Goal: Use online tool/utility: Utilize a website feature to perform a specific function

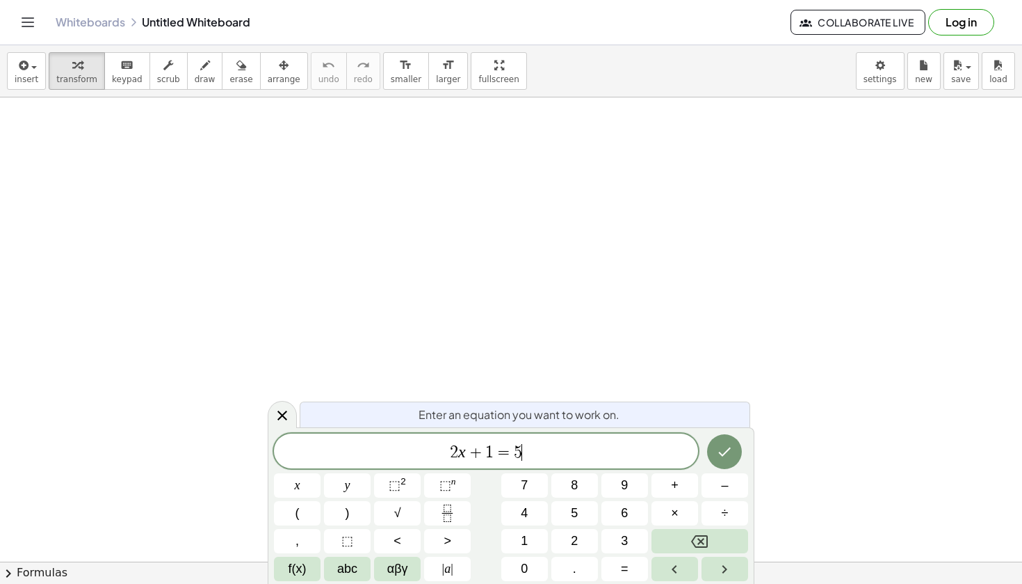
click at [581, 454] on span "2 x + 1 = 5 ​" at bounding box center [486, 451] width 424 height 19
click at [464, 513] on button "Fraction" at bounding box center [447, 513] width 47 height 24
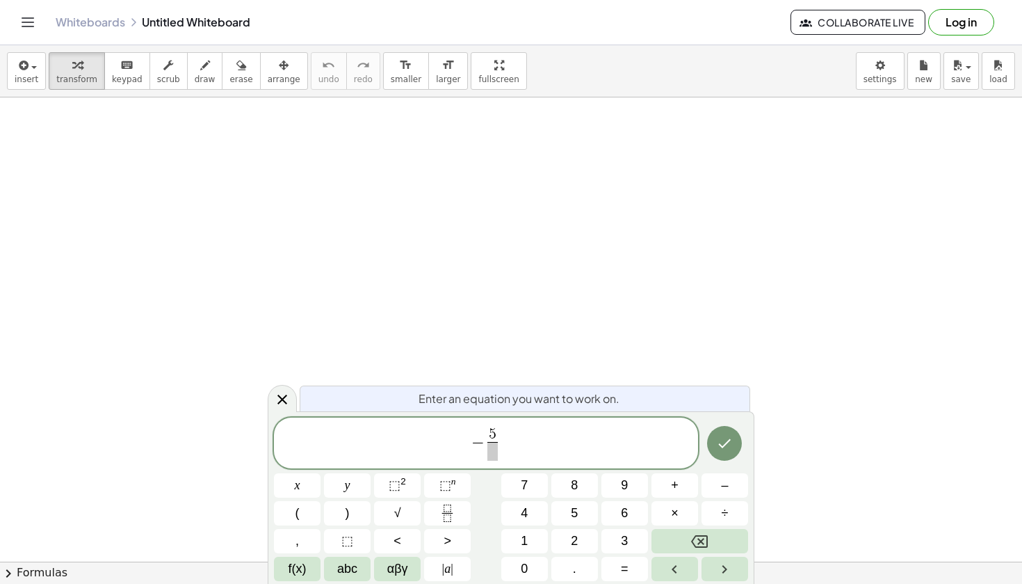
click at [495, 451] on span at bounding box center [493, 451] width 10 height 19
click at [521, 445] on span "− 5 2 ​ ​" at bounding box center [486, 444] width 424 height 37
click at [454, 513] on icon "Fraction" at bounding box center [447, 512] width 17 height 17
click at [518, 456] on span "​" at bounding box center [515, 451] width 10 height 19
click at [534, 438] on span "− 5 2 ​ u − 1 4 ​ ​" at bounding box center [486, 444] width 424 height 37
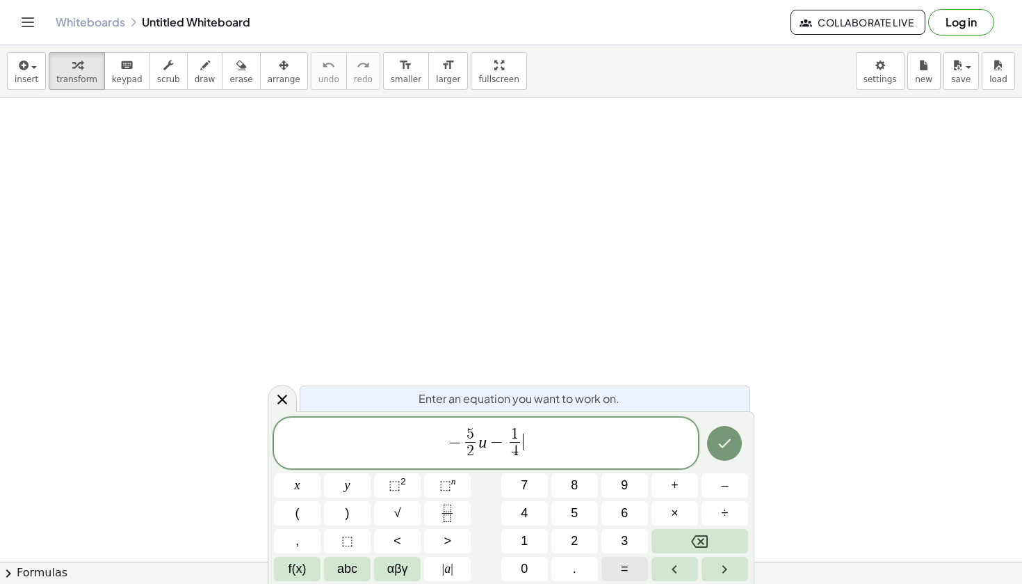
click at [625, 569] on span "=" at bounding box center [625, 568] width 8 height 19
click at [452, 513] on icon "Fraction" at bounding box center [447, 512] width 17 height 17
click at [526, 512] on span "4" at bounding box center [524, 513] width 7 height 19
click at [536, 450] on span at bounding box center [540, 451] width 10 height 19
click at [732, 442] on icon "Done" at bounding box center [724, 443] width 17 height 17
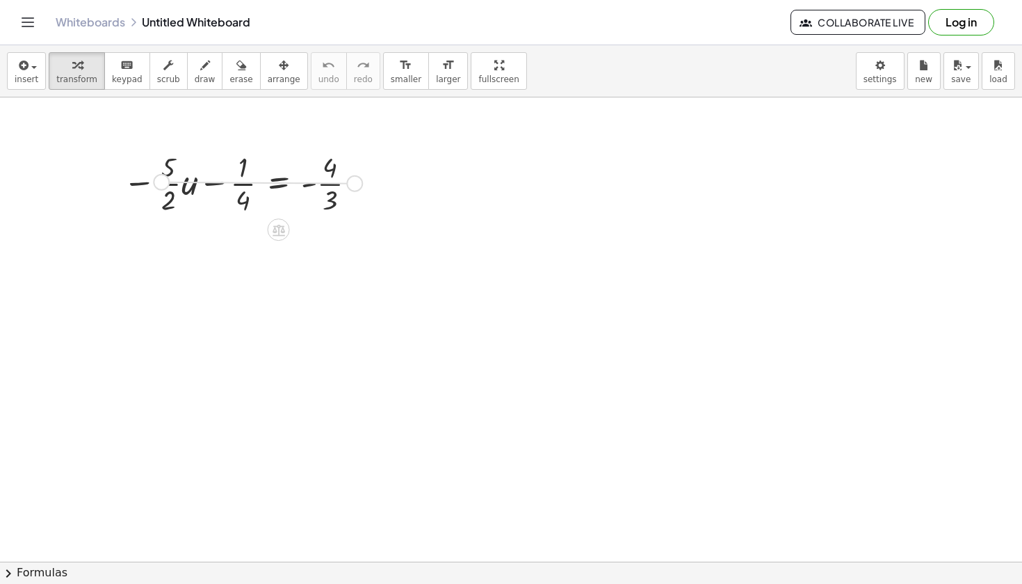
drag, startPoint x: 355, startPoint y: 182, endPoint x: 159, endPoint y: 182, distance: 196.8
click at [279, 184] on div "− · · 5 · 2 · u − · 1 · 4 = - · 4 · 3" at bounding box center [279, 184] width 0 height 0
click at [321, 194] on div at bounding box center [242, 182] width 252 height 70
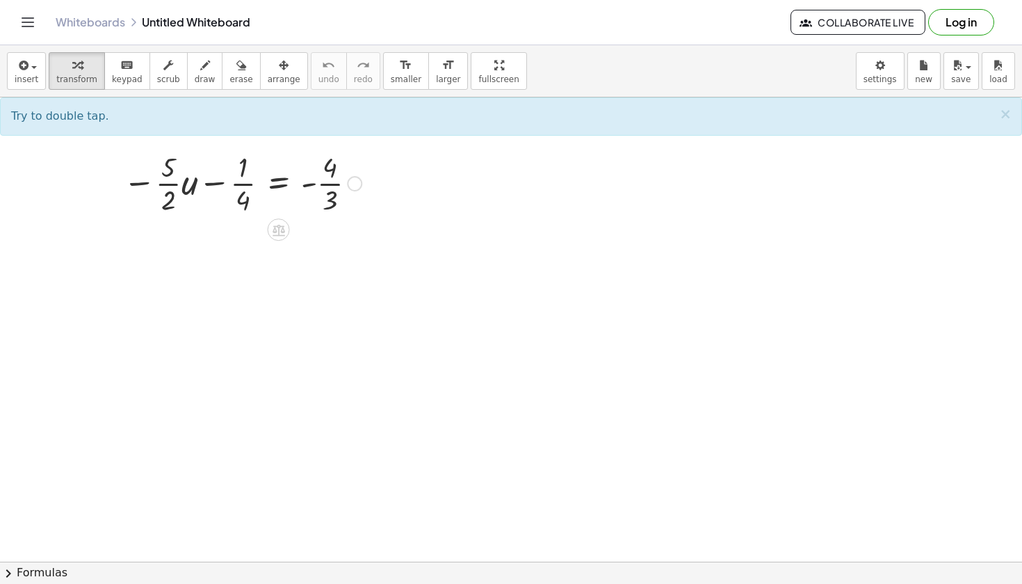
click at [335, 189] on div at bounding box center [242, 182] width 252 height 70
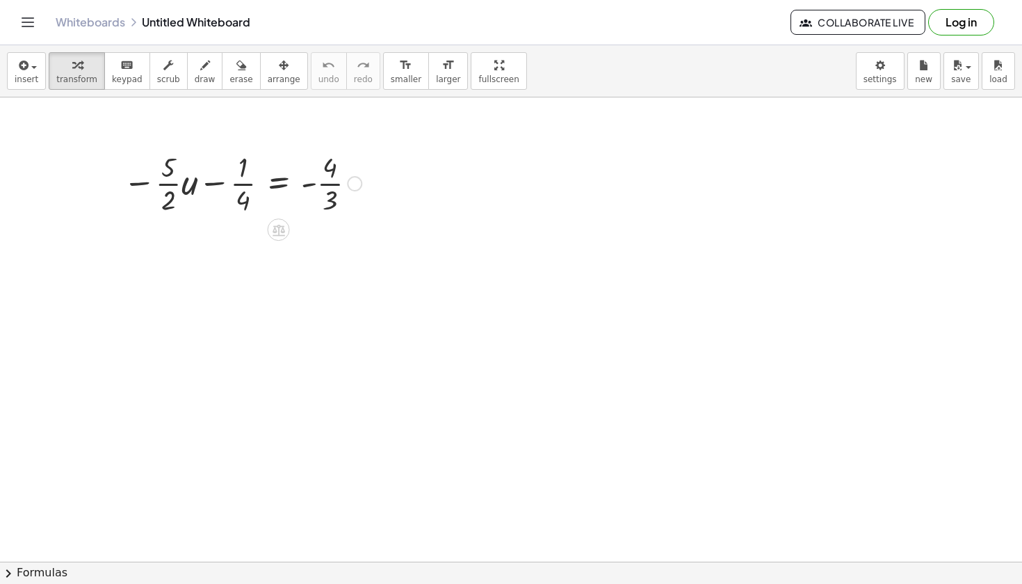
click at [335, 189] on div at bounding box center [242, 182] width 252 height 70
drag, startPoint x: 241, startPoint y: 184, endPoint x: 391, endPoint y: 189, distance: 150.3
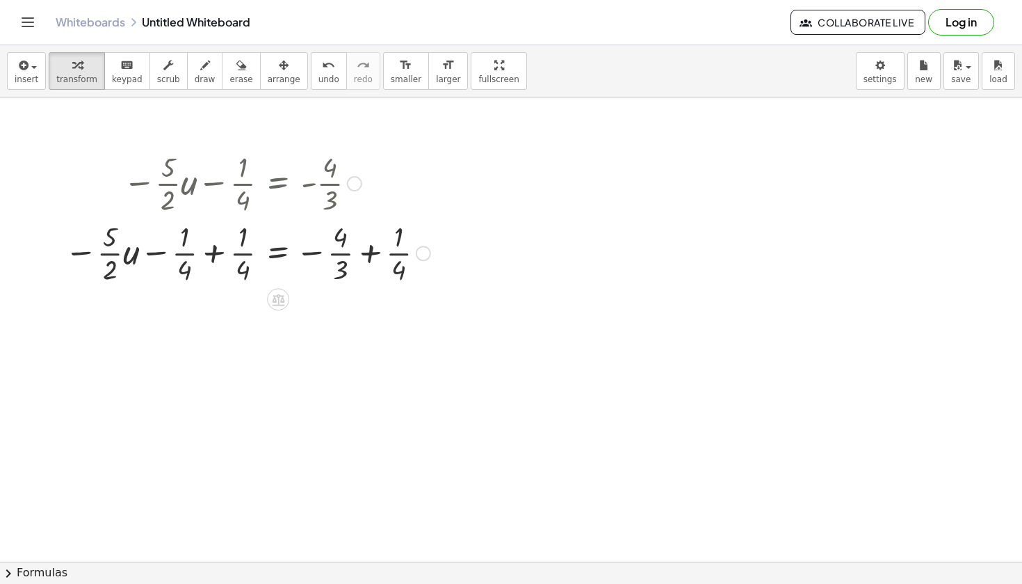
click at [230, 246] on div at bounding box center [248, 252] width 380 height 70
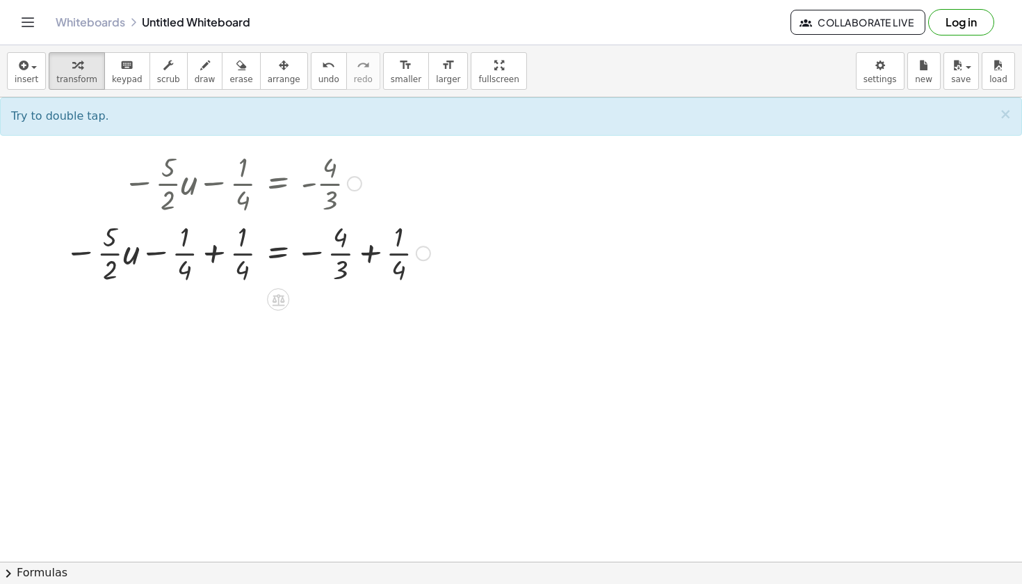
click at [214, 252] on div at bounding box center [248, 252] width 380 height 70
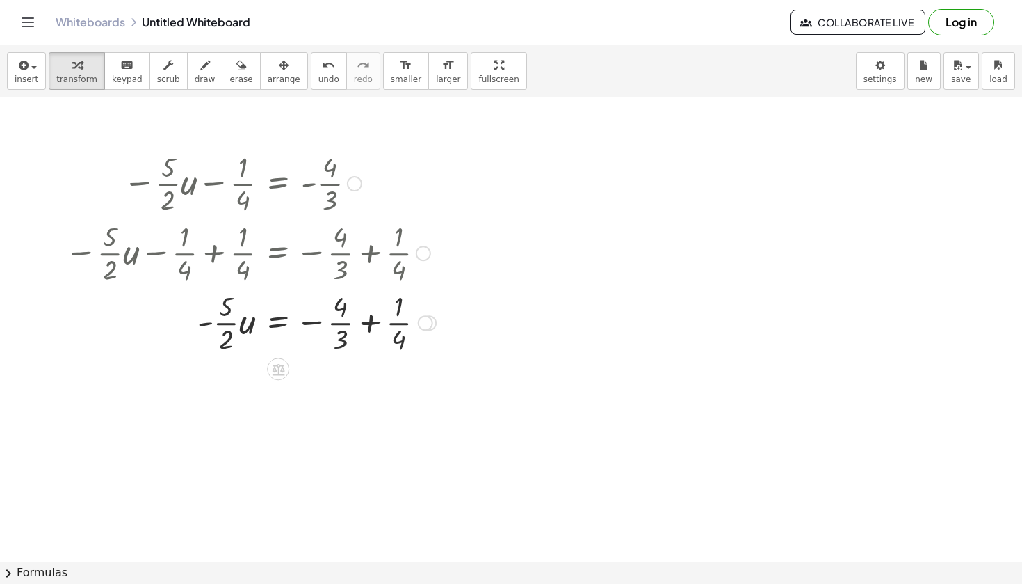
click at [378, 322] on div at bounding box center [250, 322] width 385 height 70
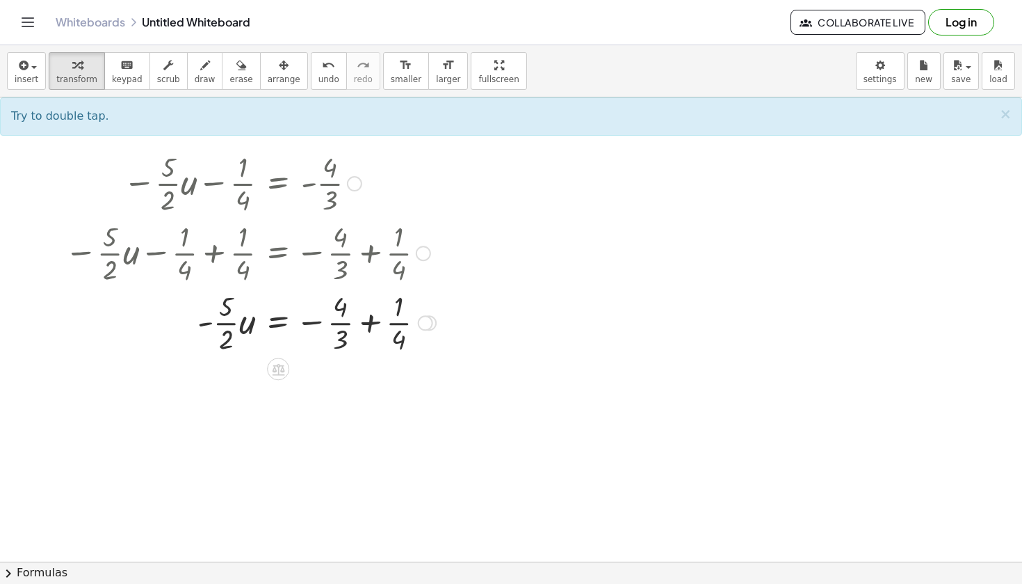
click at [343, 325] on div at bounding box center [250, 322] width 385 height 70
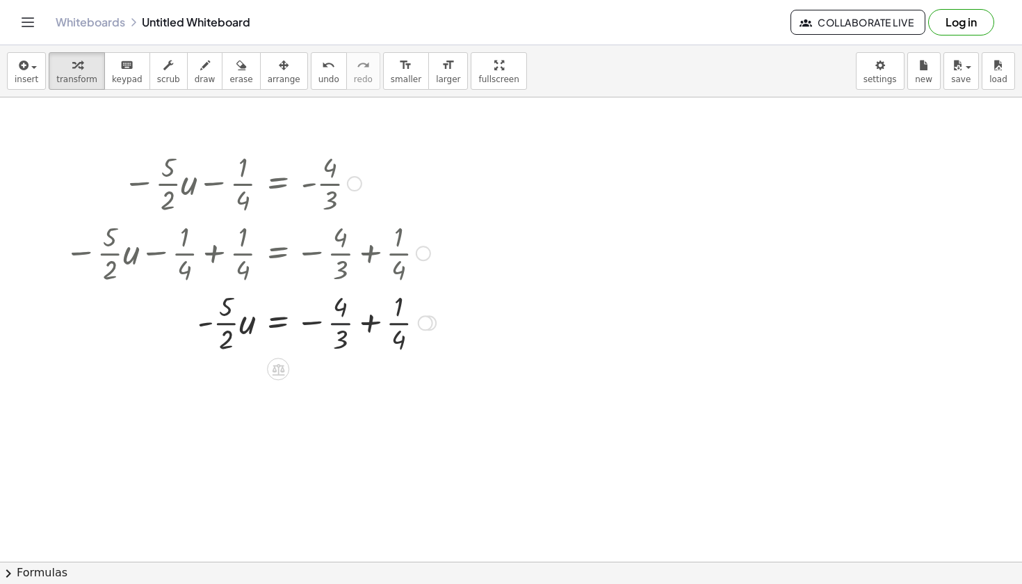
click at [343, 325] on div at bounding box center [250, 322] width 385 height 70
click at [322, 67] on icon "undo" at bounding box center [328, 65] width 13 height 17
drag, startPoint x: 340, startPoint y: 326, endPoint x: 413, endPoint y: 339, distance: 74.2
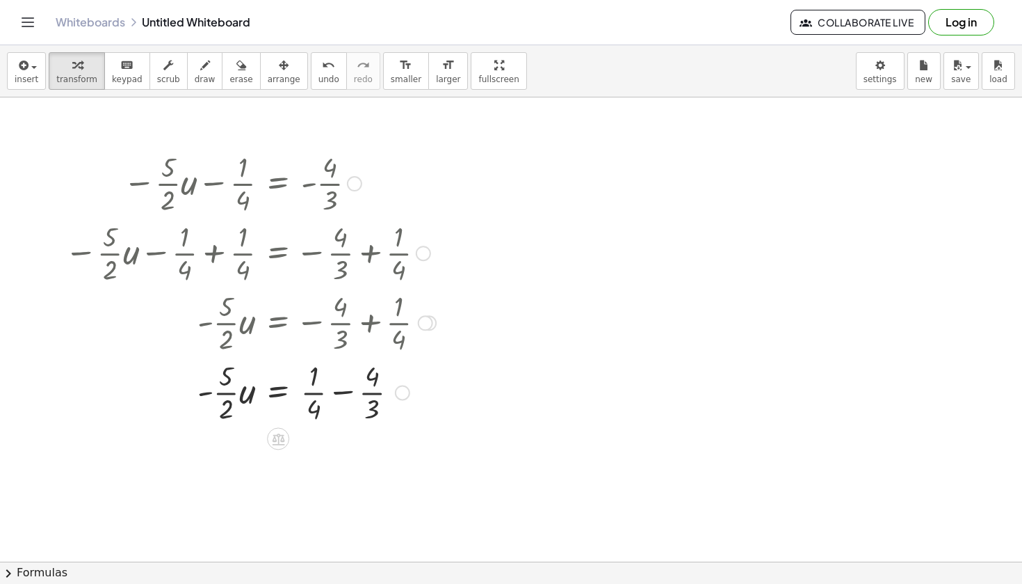
click at [374, 408] on div at bounding box center [250, 391] width 385 height 70
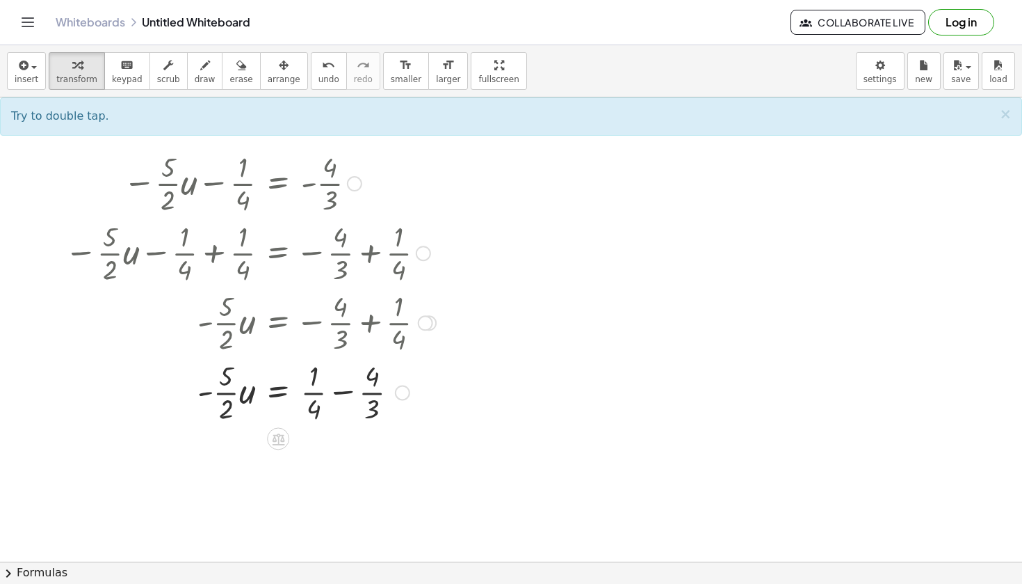
click at [312, 382] on div at bounding box center [250, 391] width 385 height 70
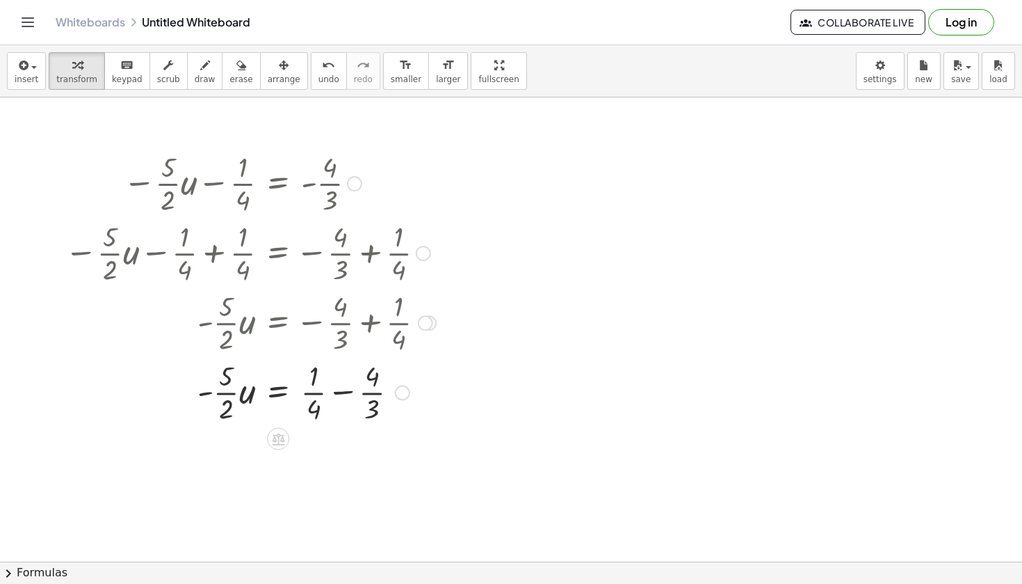
click at [312, 382] on div at bounding box center [250, 391] width 385 height 70
click at [344, 398] on div at bounding box center [250, 391] width 385 height 70
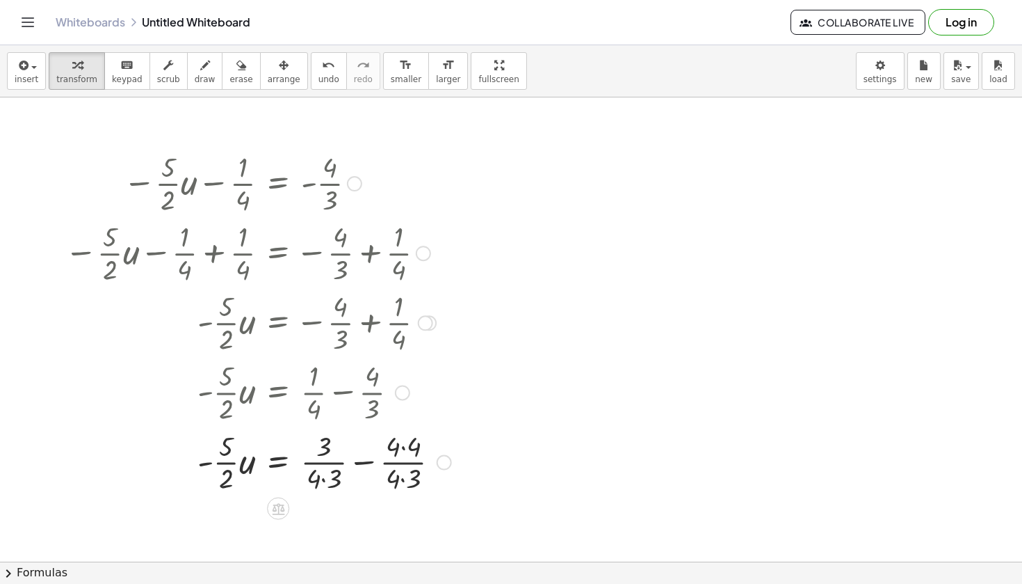
click at [323, 463] on div at bounding box center [258, 461] width 401 height 70
click at [369, 464] on div at bounding box center [258, 461] width 401 height 70
click at [369, 464] on div at bounding box center [250, 461] width 385 height 70
click at [326, 84] on button "undo undo" at bounding box center [329, 71] width 36 height 38
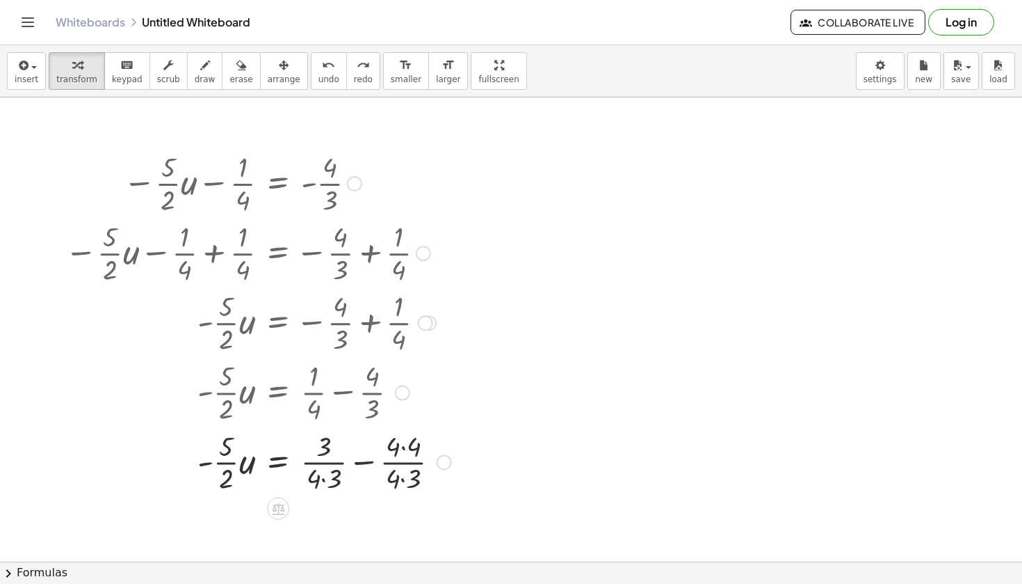
click at [332, 472] on div at bounding box center [258, 461] width 401 height 70
click at [322, 72] on icon "undo" at bounding box center [328, 65] width 13 height 17
click at [395, 458] on div at bounding box center [252, 461] width 388 height 70
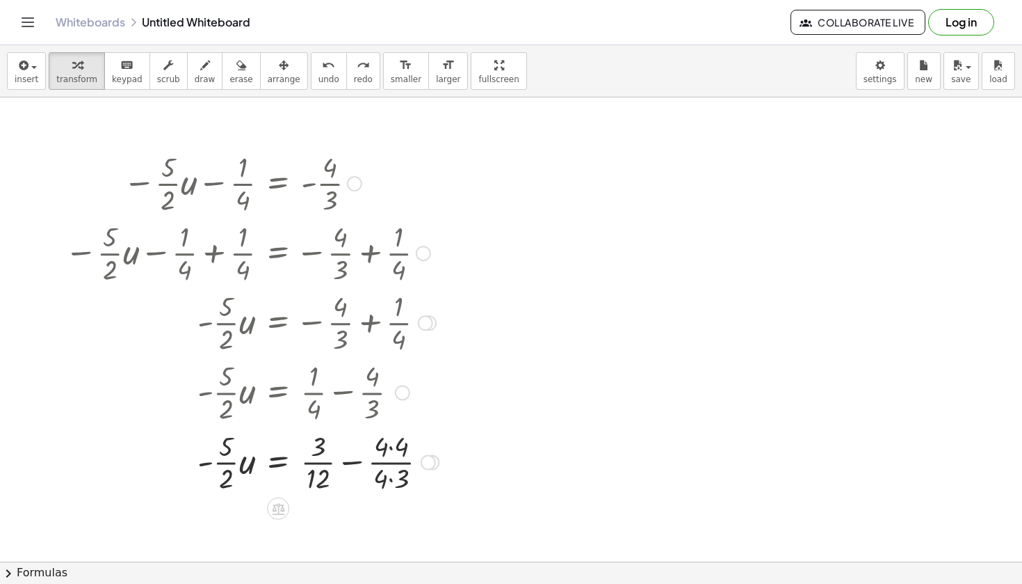
click at [395, 458] on div at bounding box center [252, 461] width 388 height 70
click at [398, 454] on div at bounding box center [252, 461] width 388 height 70
click at [396, 479] on div at bounding box center [252, 461] width 388 height 70
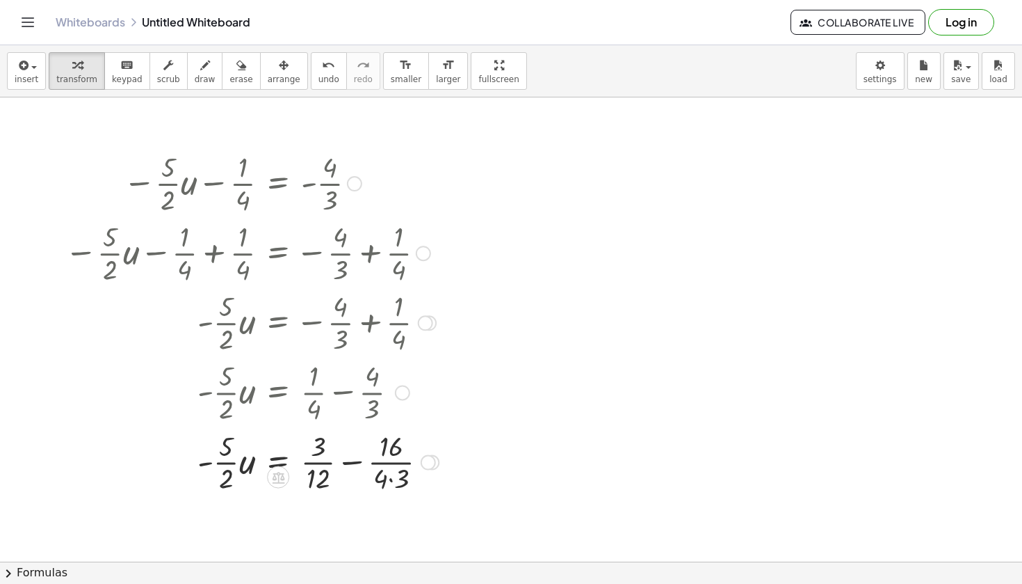
click at [396, 479] on div at bounding box center [252, 461] width 388 height 70
click at [401, 454] on div at bounding box center [274, 461] width 433 height 70
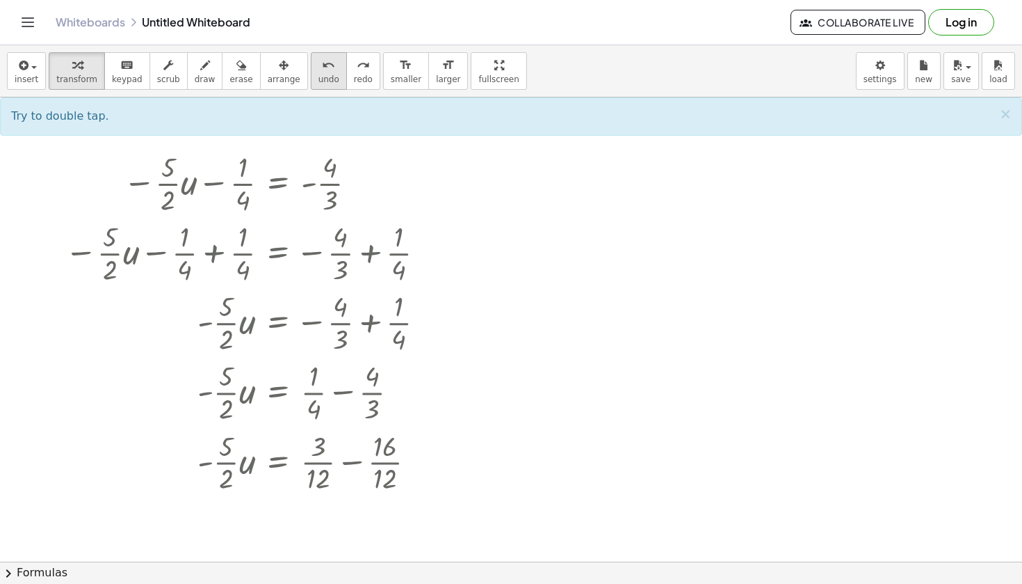
click at [322, 70] on icon "undo" at bounding box center [328, 65] width 13 height 17
click at [358, 462] on div at bounding box center [250, 461] width 385 height 70
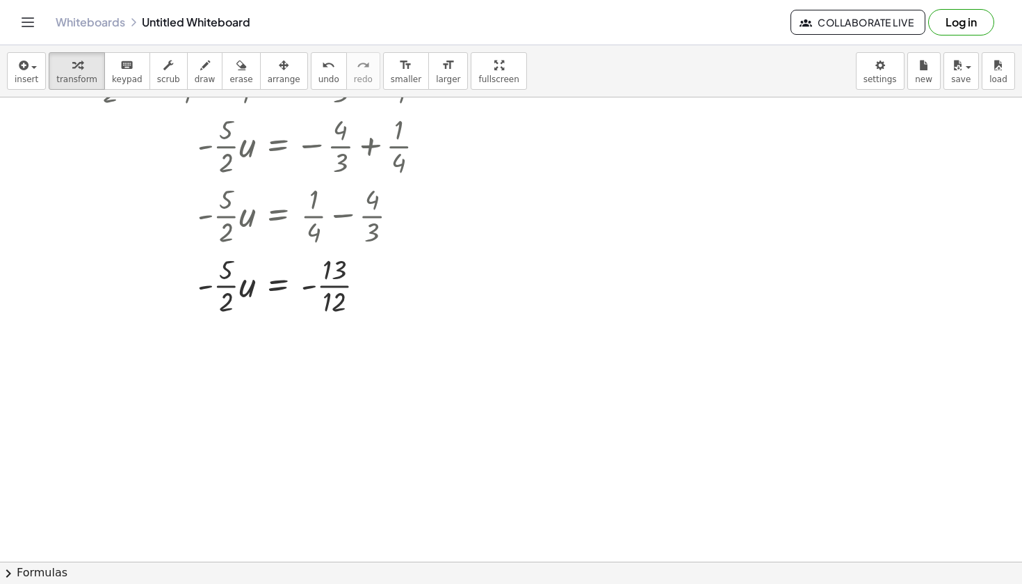
scroll to position [182, 0]
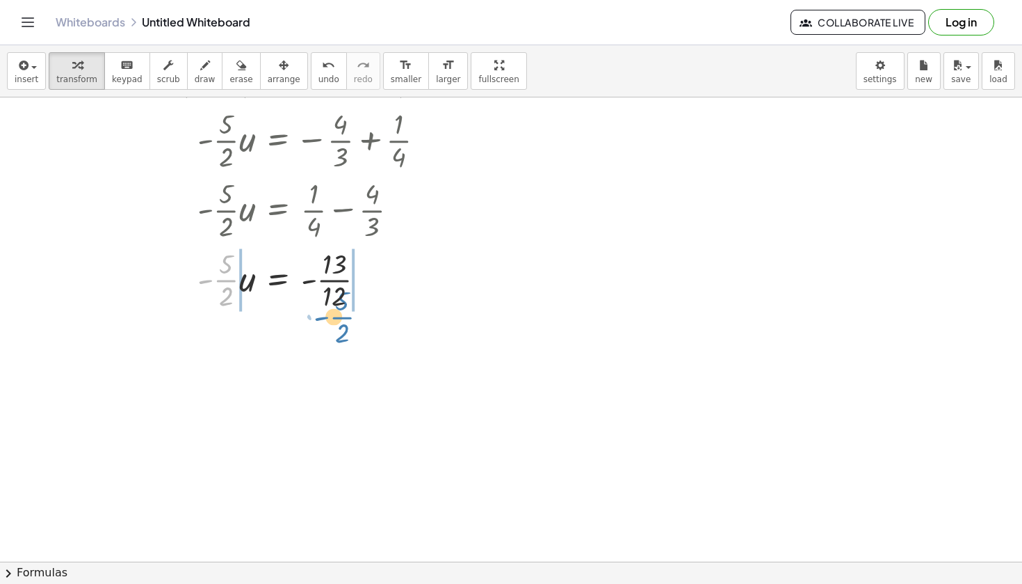
drag, startPoint x: 223, startPoint y: 282, endPoint x: 339, endPoint y: 319, distance: 121.9
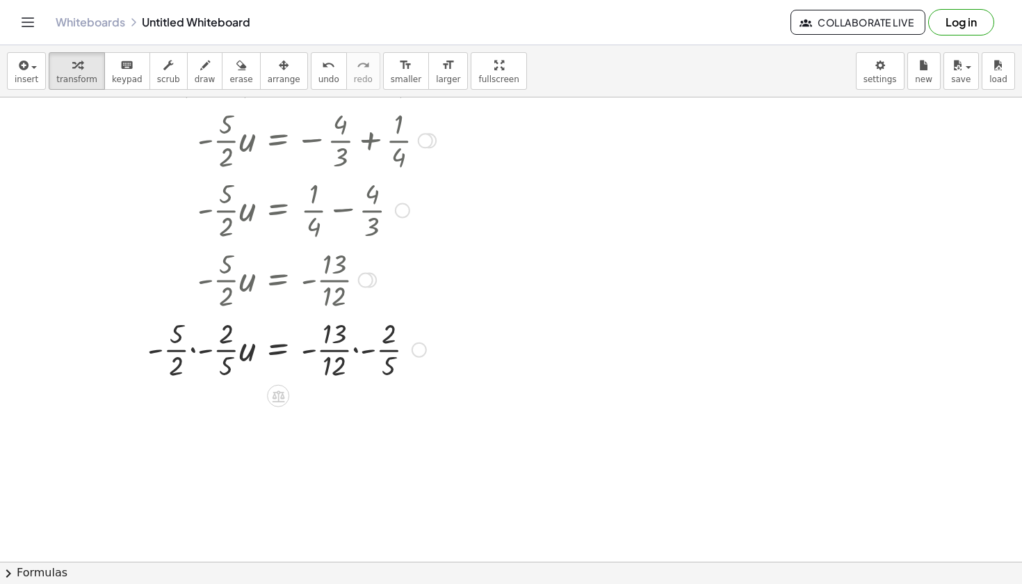
click at [185, 353] on div at bounding box center [250, 349] width 385 height 70
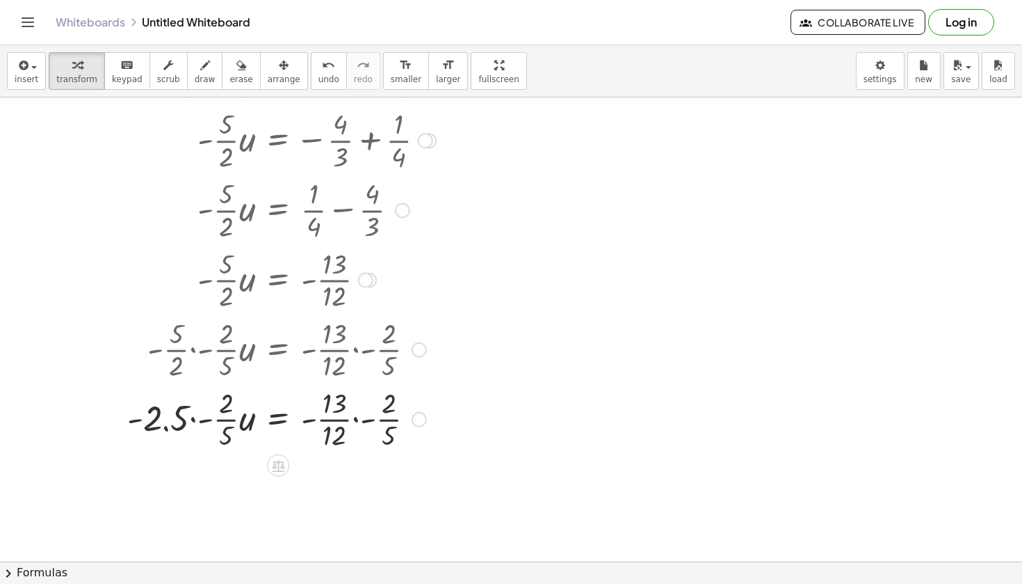
click at [224, 422] on div at bounding box center [250, 418] width 385 height 70
click at [322, 63] on icon "undo" at bounding box center [328, 65] width 13 height 17
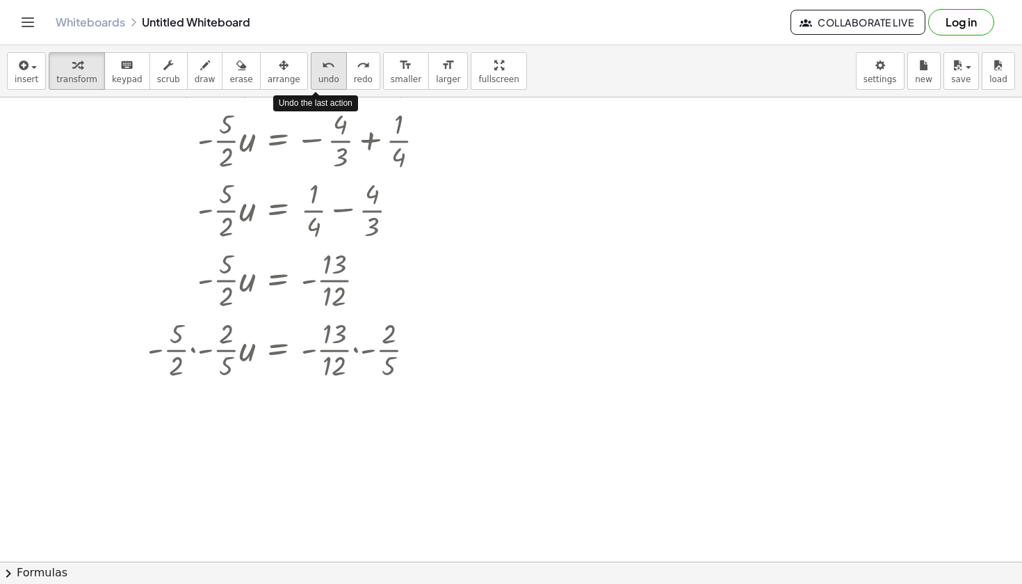
click at [322, 63] on icon "undo" at bounding box center [328, 65] width 13 height 17
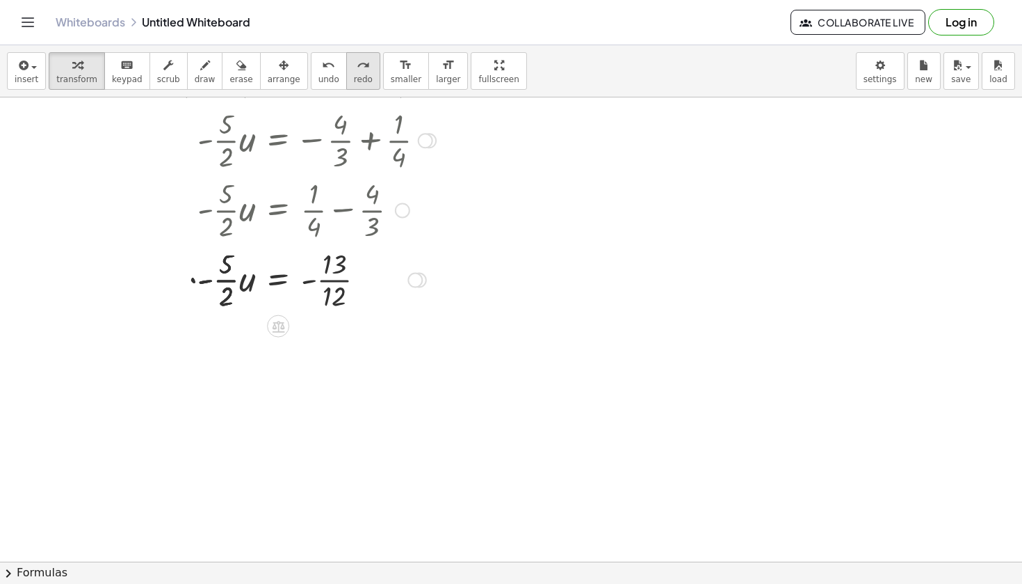
click at [357, 68] on icon "redo" at bounding box center [363, 65] width 13 height 17
click at [322, 70] on icon "undo" at bounding box center [328, 65] width 13 height 17
drag, startPoint x: 225, startPoint y: 280, endPoint x: 403, endPoint y: 281, distance: 178.8
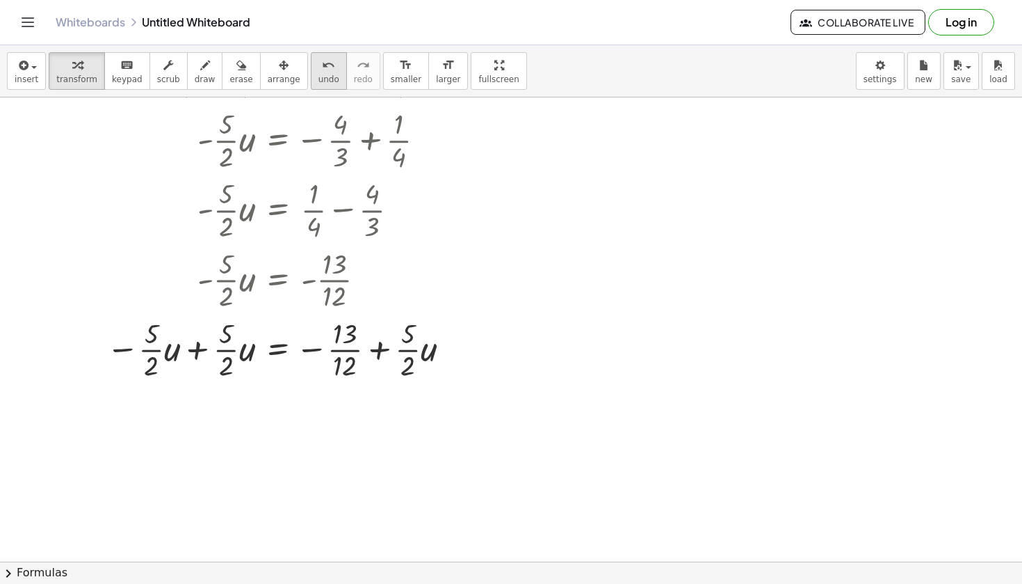
click at [319, 83] on span "undo" at bounding box center [329, 79] width 21 height 10
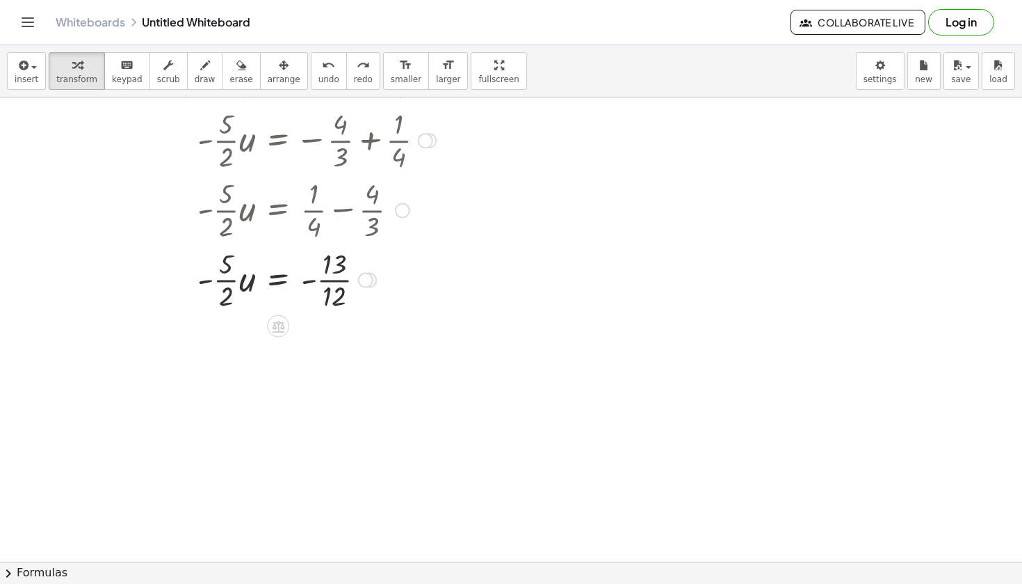
click at [224, 283] on div at bounding box center [250, 279] width 385 height 70
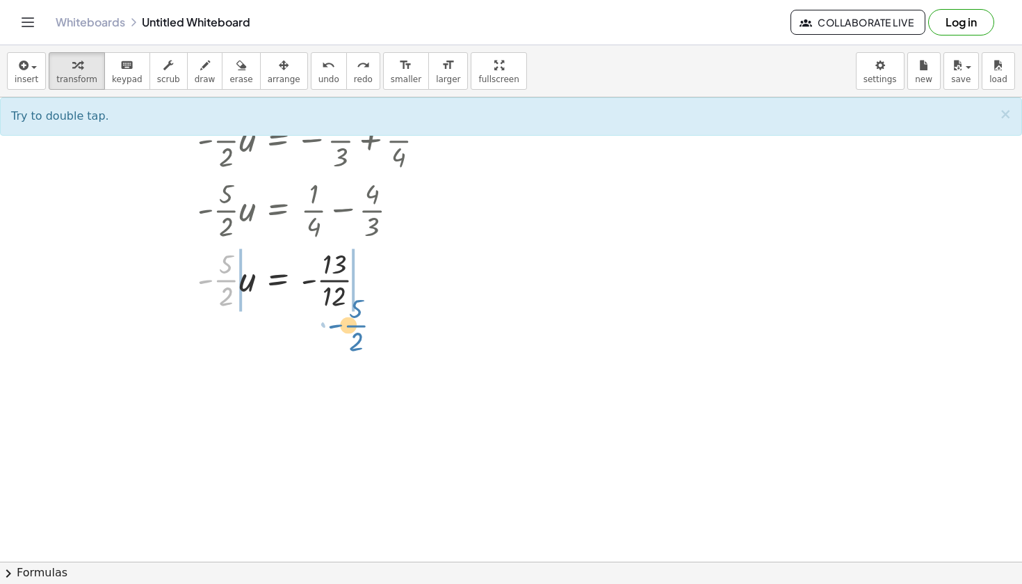
drag, startPoint x: 224, startPoint y: 283, endPoint x: 354, endPoint y: 328, distance: 137.5
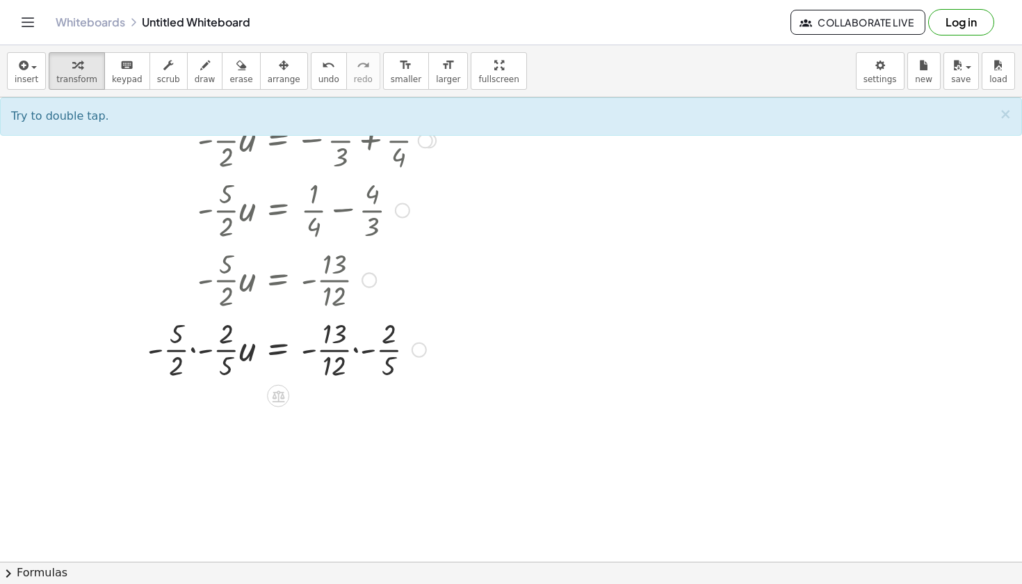
click at [207, 358] on div at bounding box center [250, 349] width 385 height 70
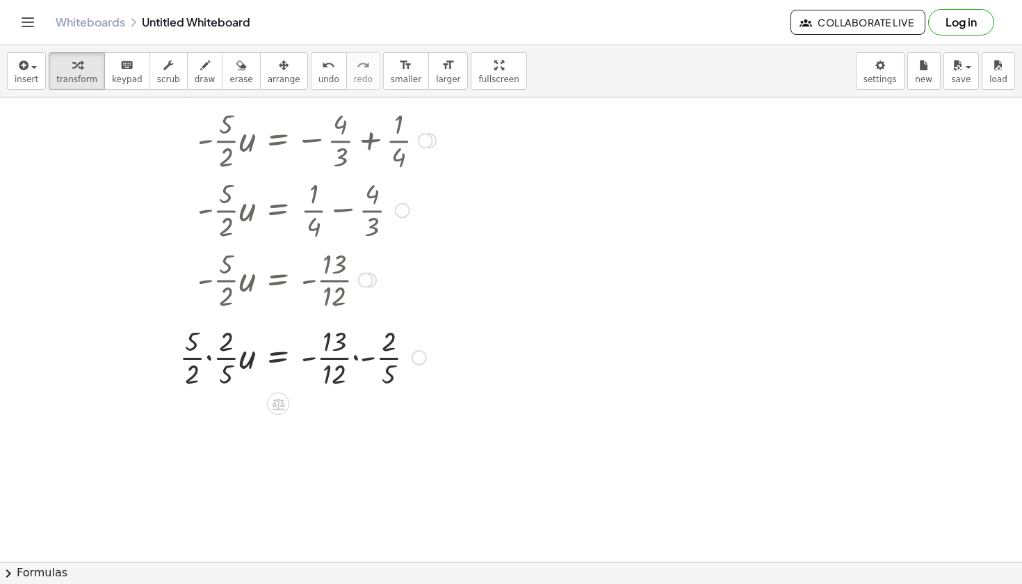
click at [194, 357] on div at bounding box center [234, 349] width 417 height 70
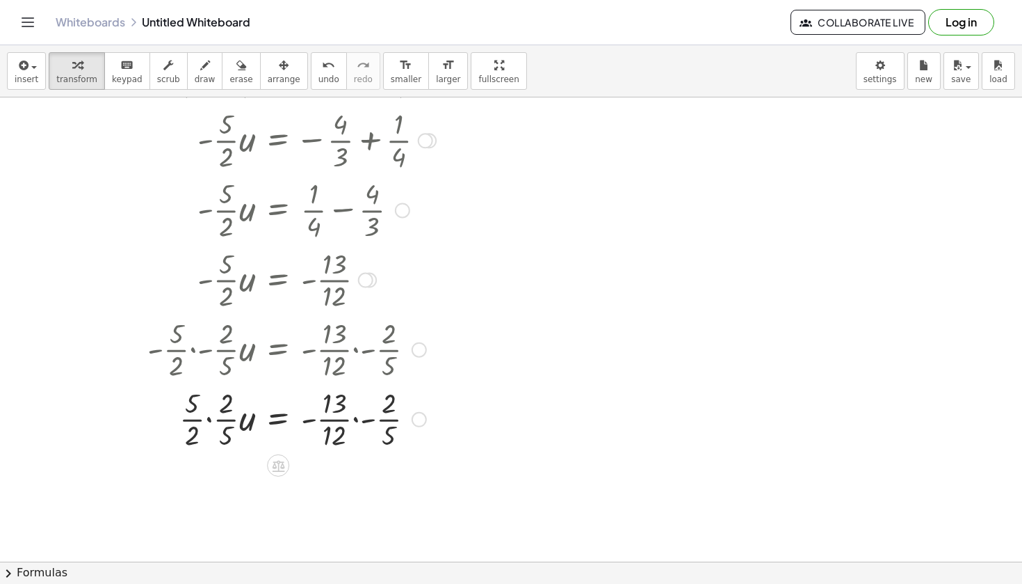
click at [195, 434] on div at bounding box center [250, 418] width 385 height 70
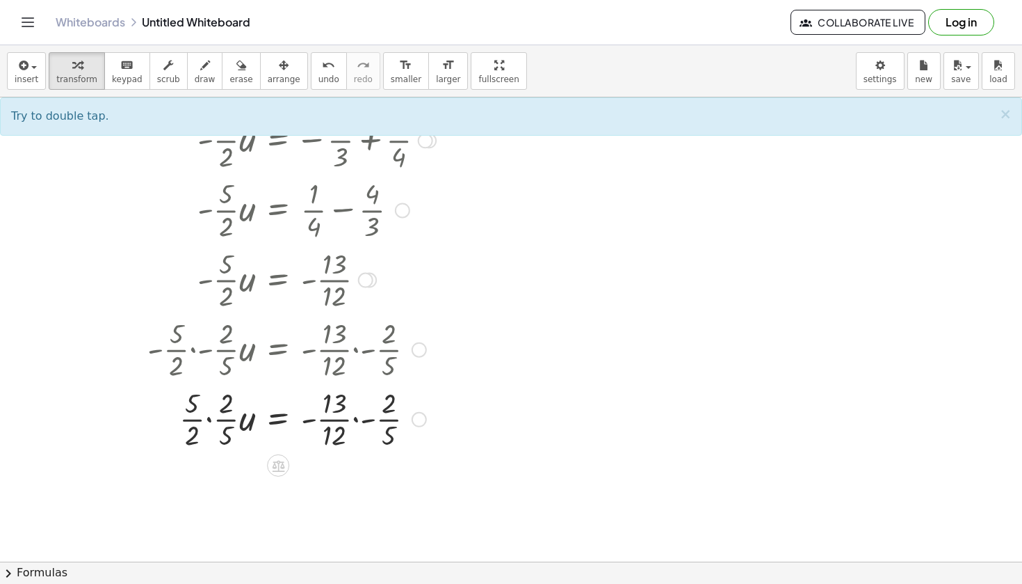
click at [195, 412] on div at bounding box center [250, 418] width 385 height 70
click at [221, 417] on div at bounding box center [250, 418] width 385 height 70
click at [207, 420] on div at bounding box center [250, 418] width 385 height 70
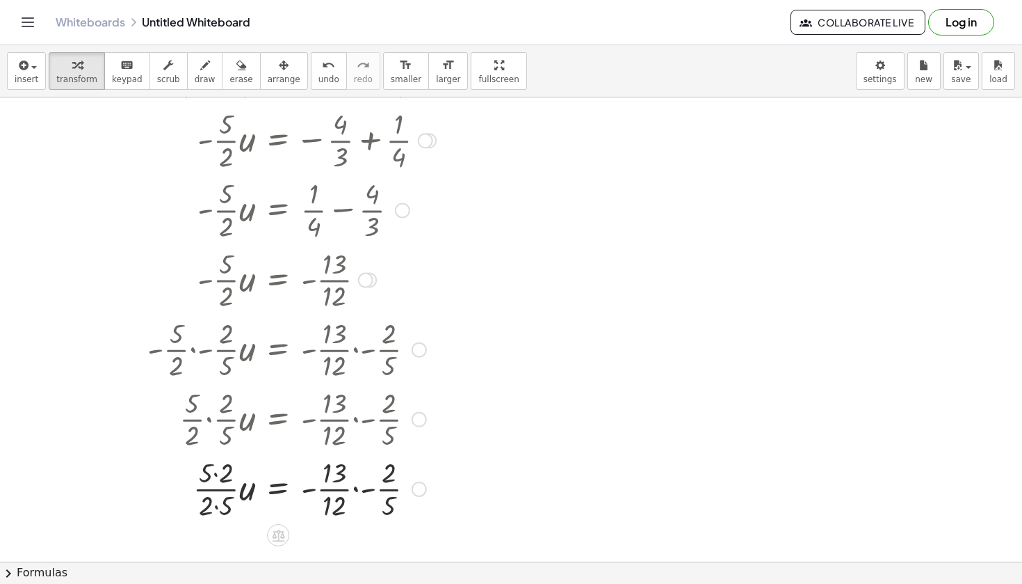
click at [220, 491] on div at bounding box center [250, 488] width 385 height 70
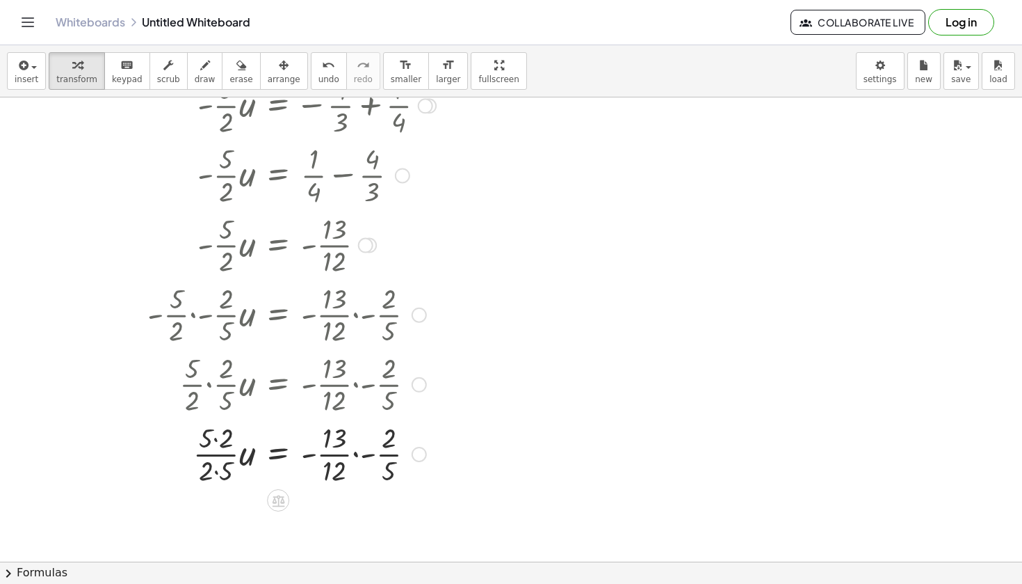
scroll to position [247, 0]
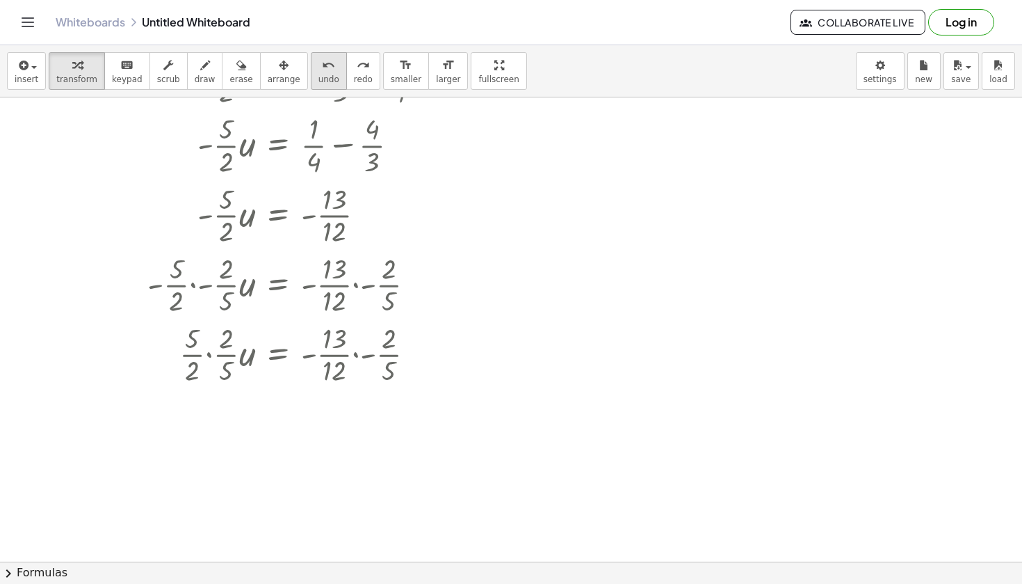
click at [322, 64] on icon "undo" at bounding box center [328, 65] width 13 height 17
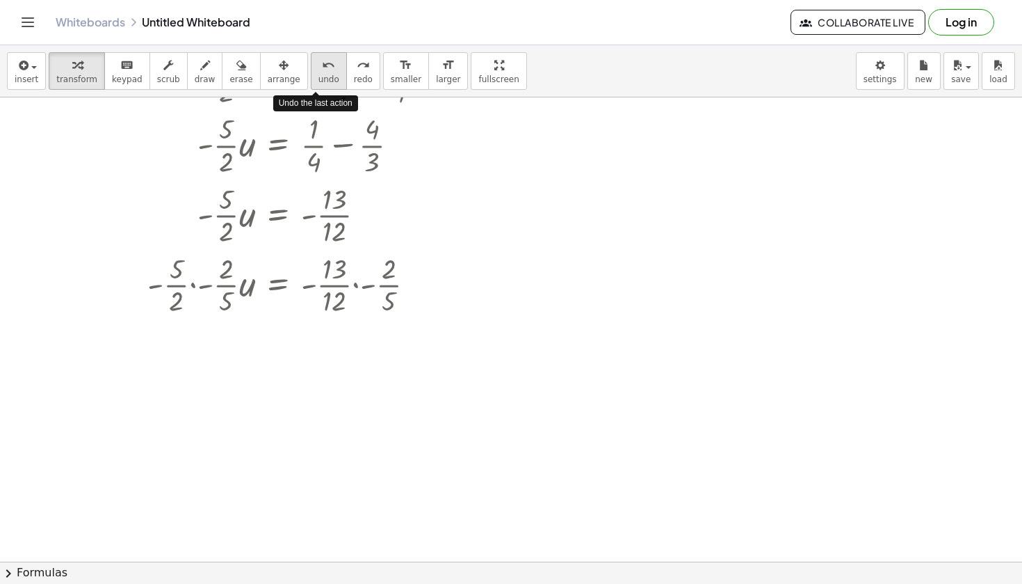
click at [322, 64] on icon "undo" at bounding box center [328, 65] width 13 height 17
click at [358, 287] on div at bounding box center [234, 284] width 417 height 70
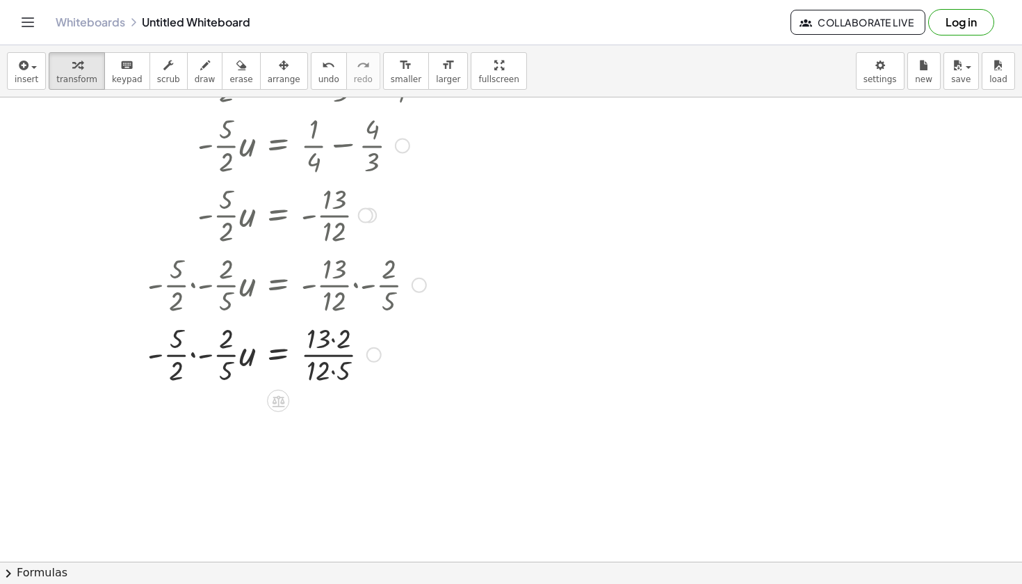
click at [327, 354] on div at bounding box center [250, 354] width 385 height 70
click at [333, 329] on div at bounding box center [250, 354] width 385 height 70
click at [336, 376] on div at bounding box center [250, 354] width 385 height 70
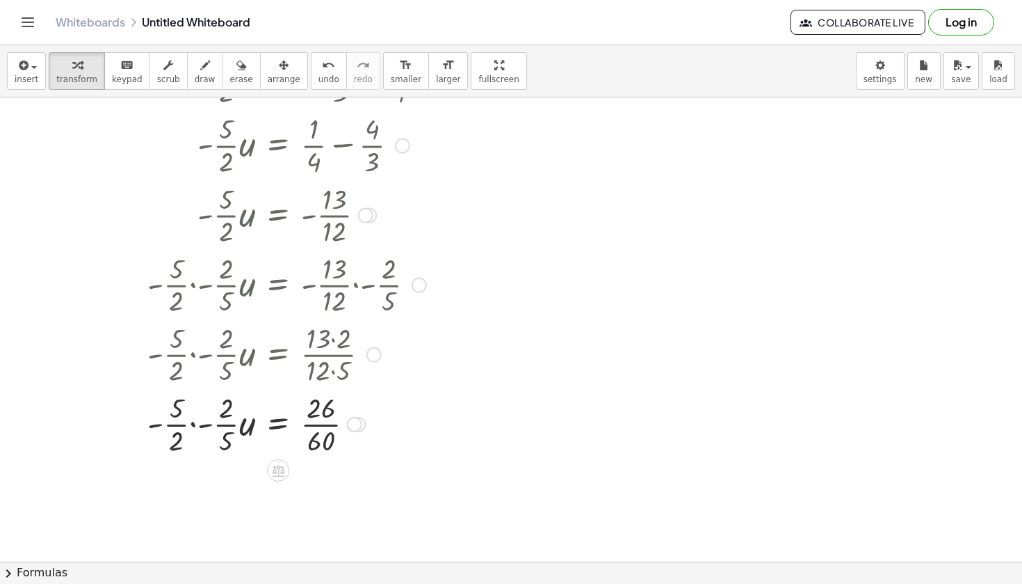
click at [198, 429] on div at bounding box center [250, 423] width 385 height 70
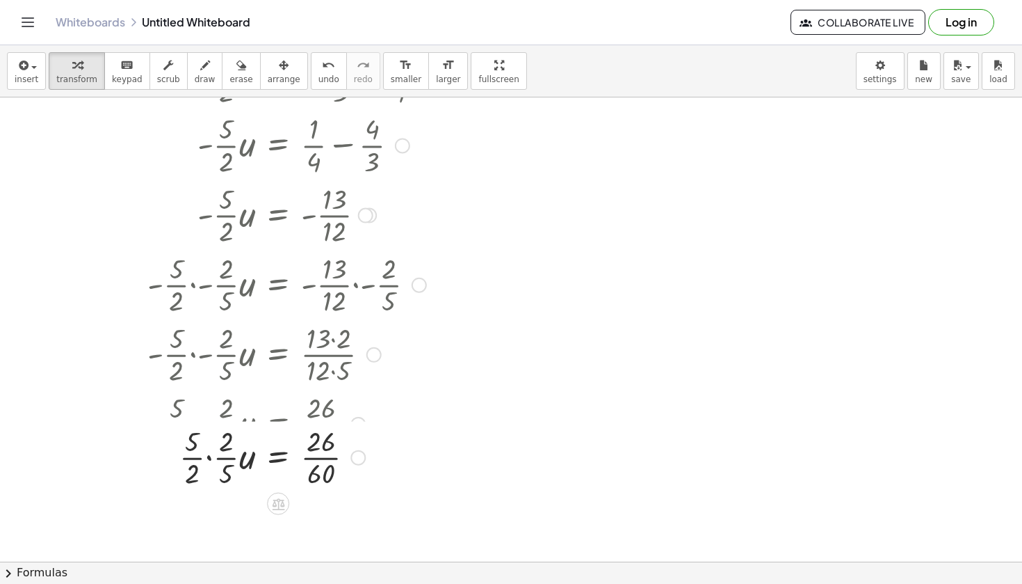
click at [211, 424] on div at bounding box center [234, 423] width 417 height 70
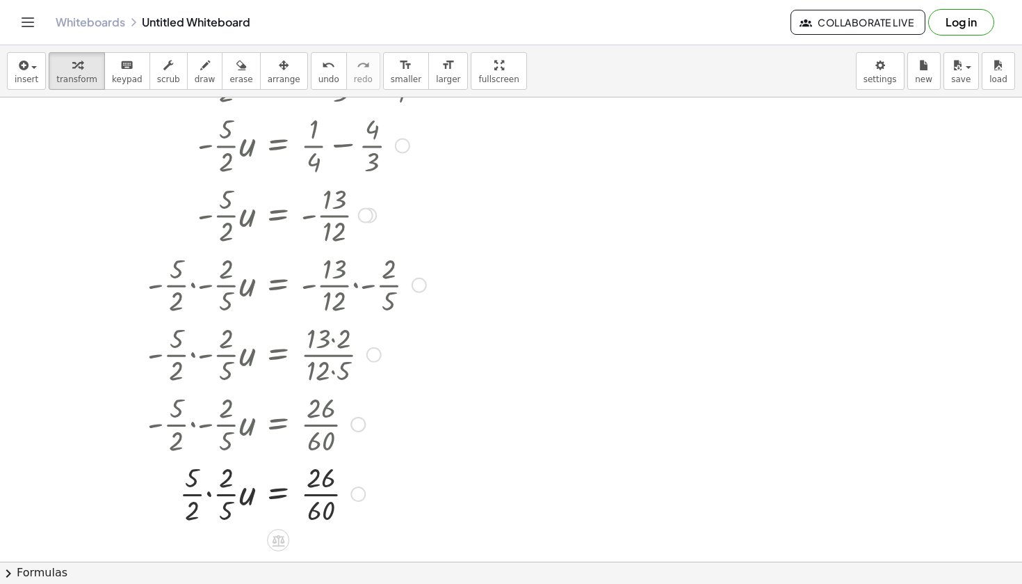
click at [210, 495] on div at bounding box center [250, 493] width 385 height 70
click at [220, 479] on div at bounding box center [250, 493] width 385 height 70
click at [221, 512] on div at bounding box center [250, 493] width 385 height 70
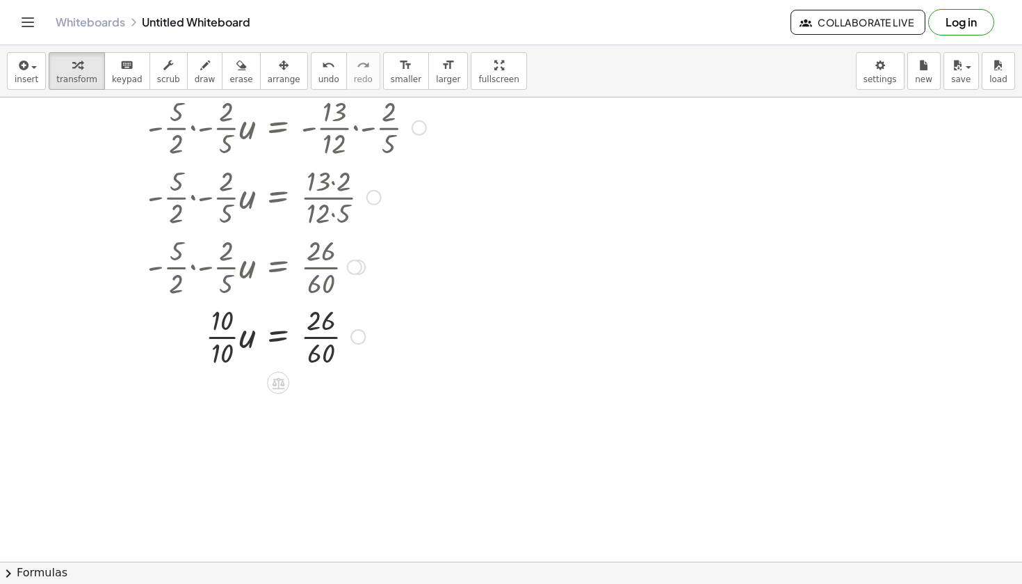
scroll to position [426, 0]
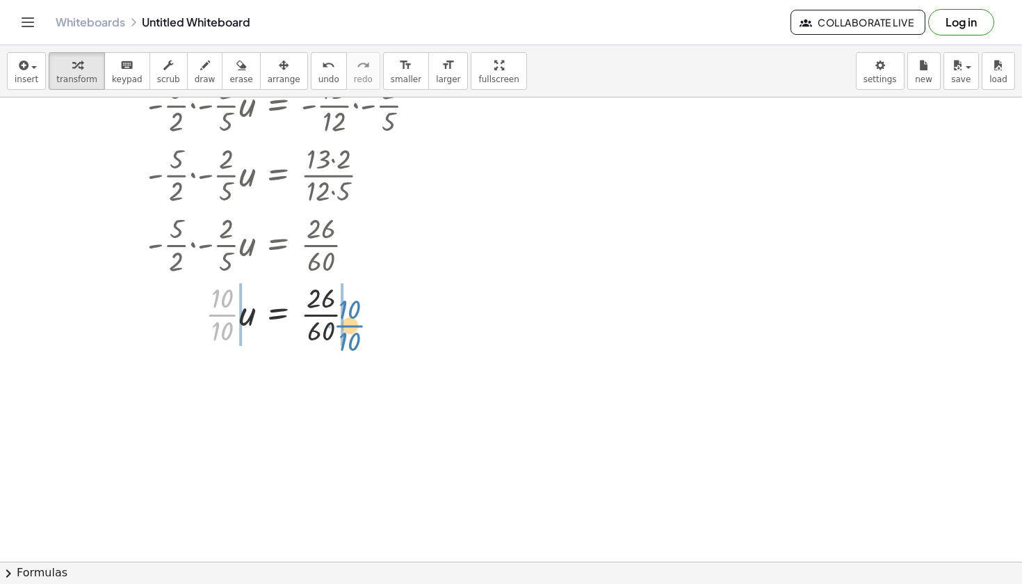
drag, startPoint x: 223, startPoint y: 316, endPoint x: 348, endPoint y: 322, distance: 125.3
click at [348, 322] on div at bounding box center [250, 313] width 385 height 70
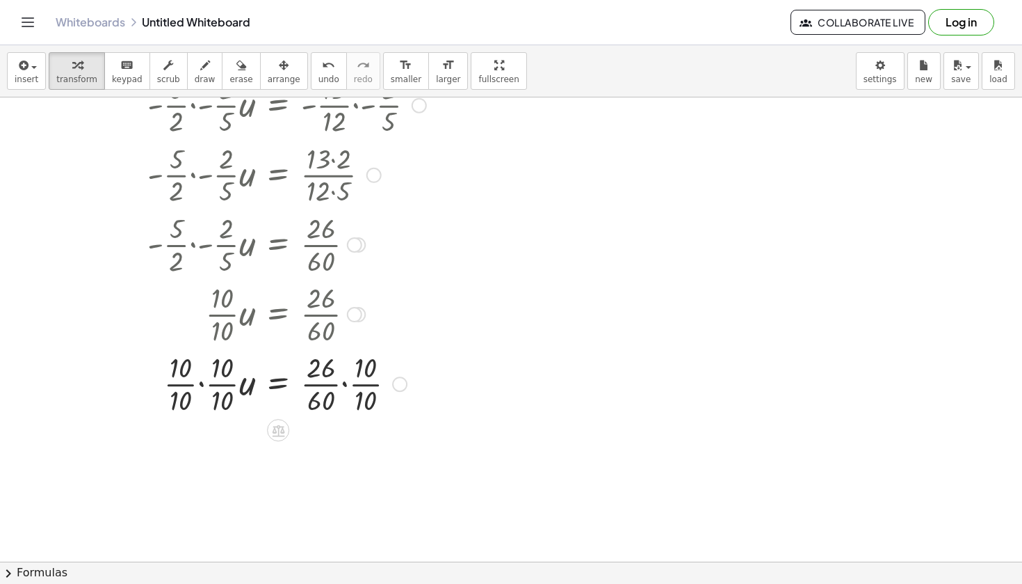
click at [201, 383] on div at bounding box center [250, 383] width 385 height 70
click at [218, 372] on div at bounding box center [250, 383] width 385 height 70
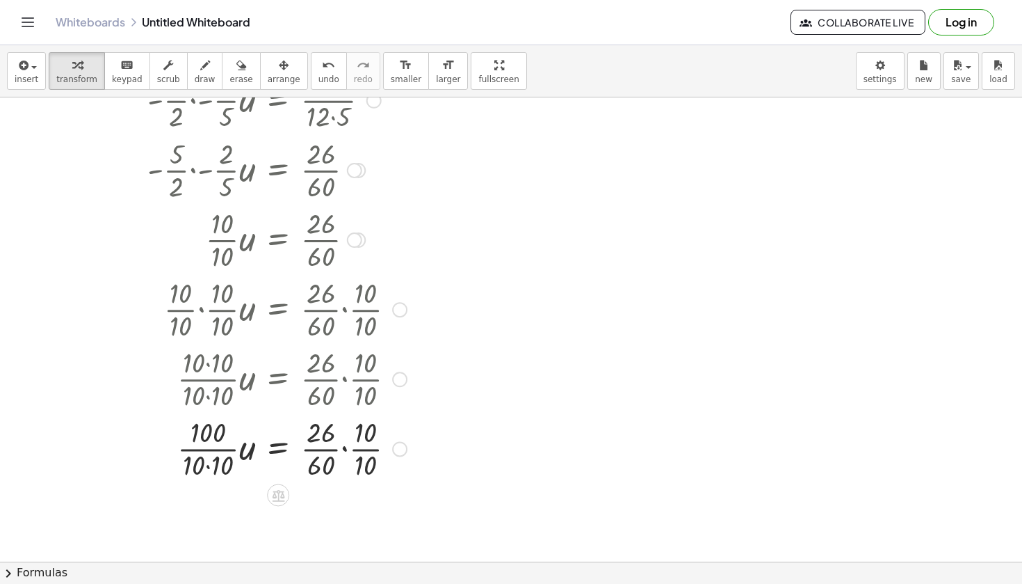
scroll to position [505, 0]
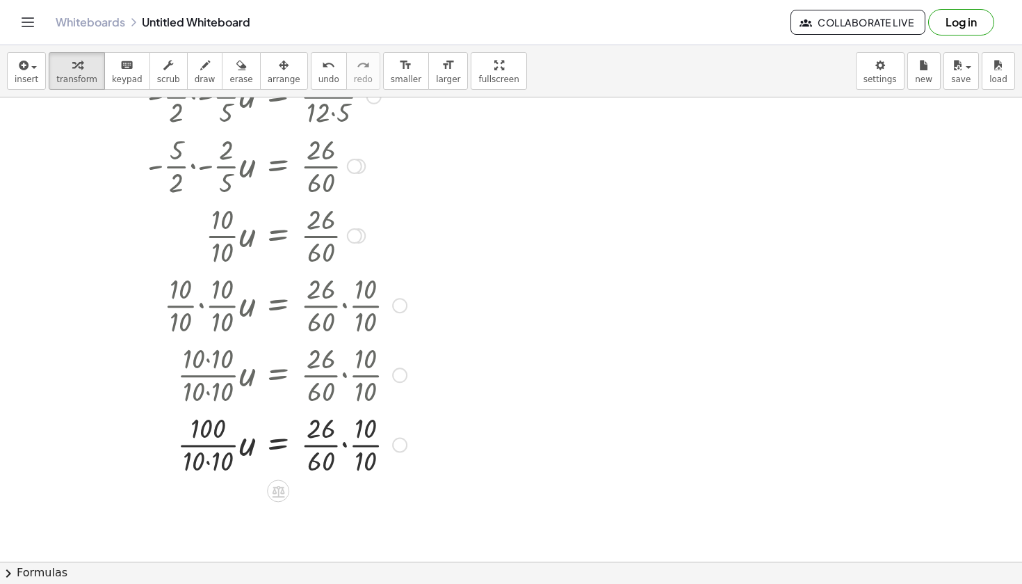
click at [211, 456] on div at bounding box center [250, 443] width 385 height 70
click at [330, 429] on div at bounding box center [250, 443] width 385 height 70
click at [343, 448] on div at bounding box center [250, 443] width 385 height 70
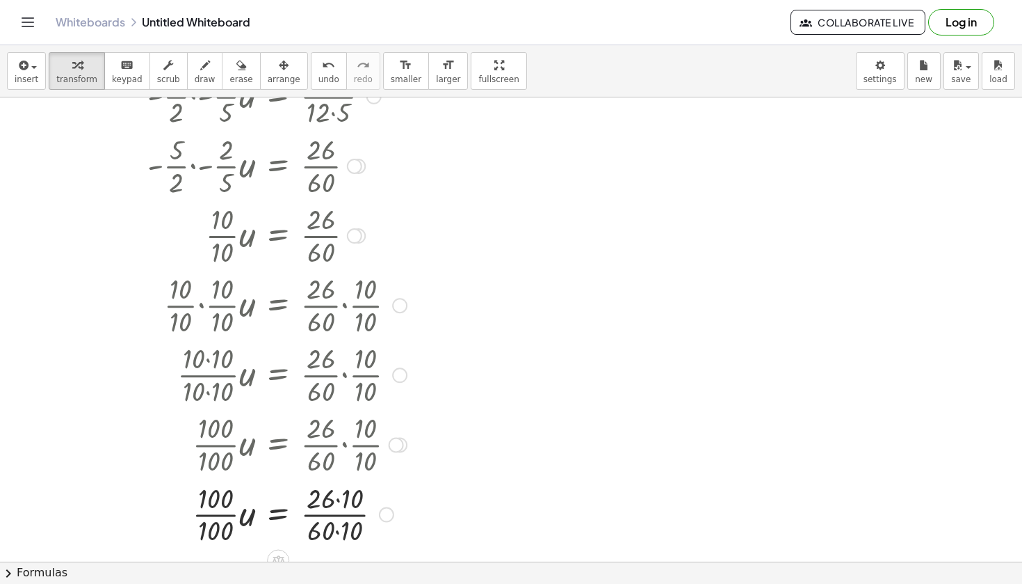
click at [340, 492] on div at bounding box center [250, 514] width 385 height 70
click at [338, 529] on div at bounding box center [250, 514] width 385 height 70
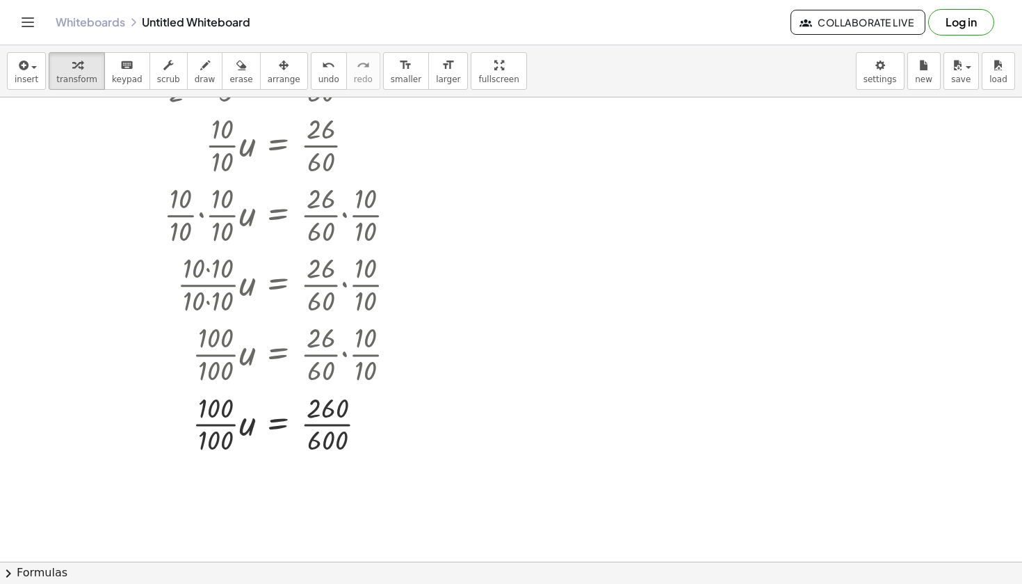
scroll to position [599, 0]
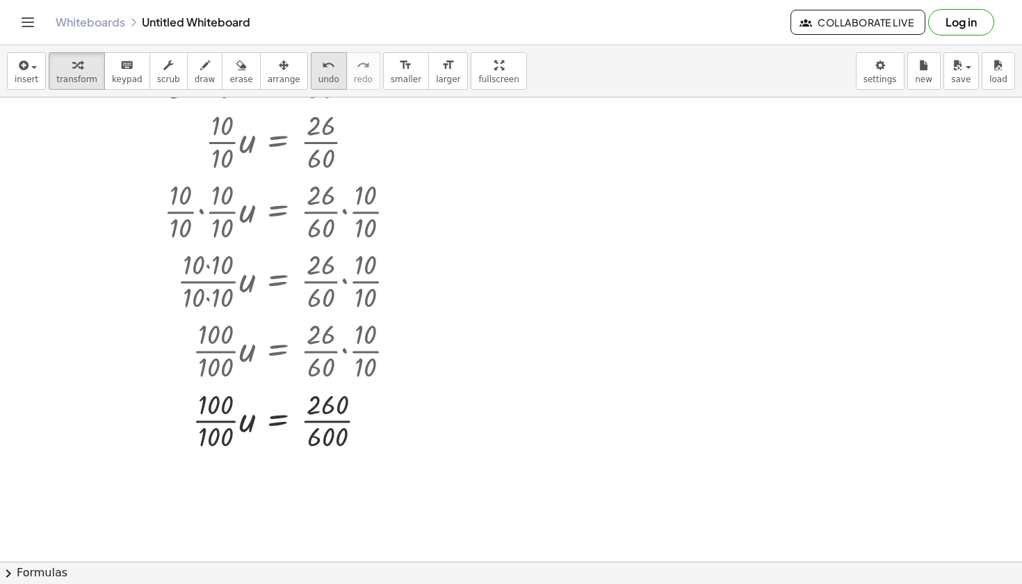
click at [322, 72] on icon "undo" at bounding box center [328, 65] width 13 height 17
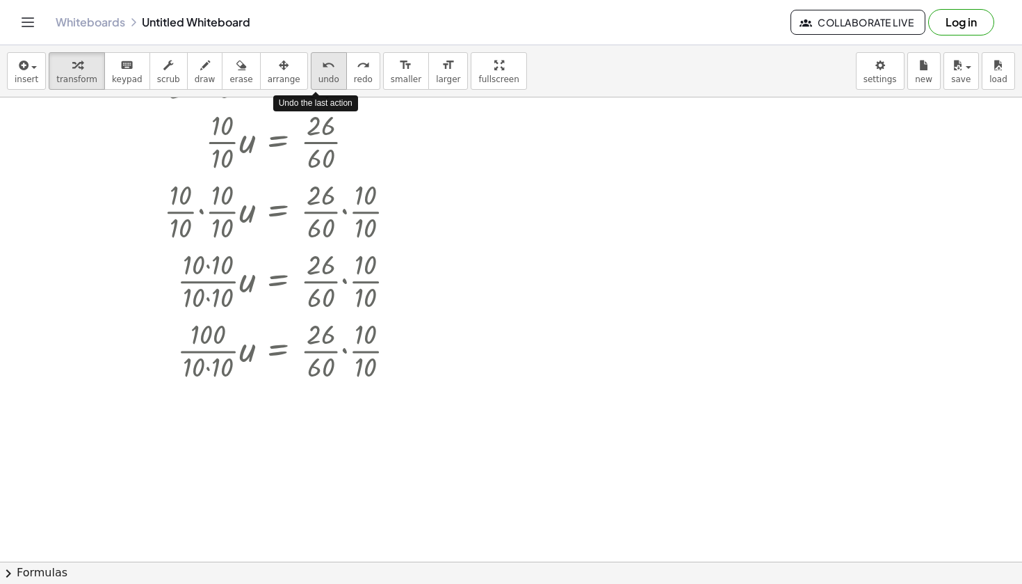
click at [322, 72] on icon "undo" at bounding box center [328, 65] width 13 height 17
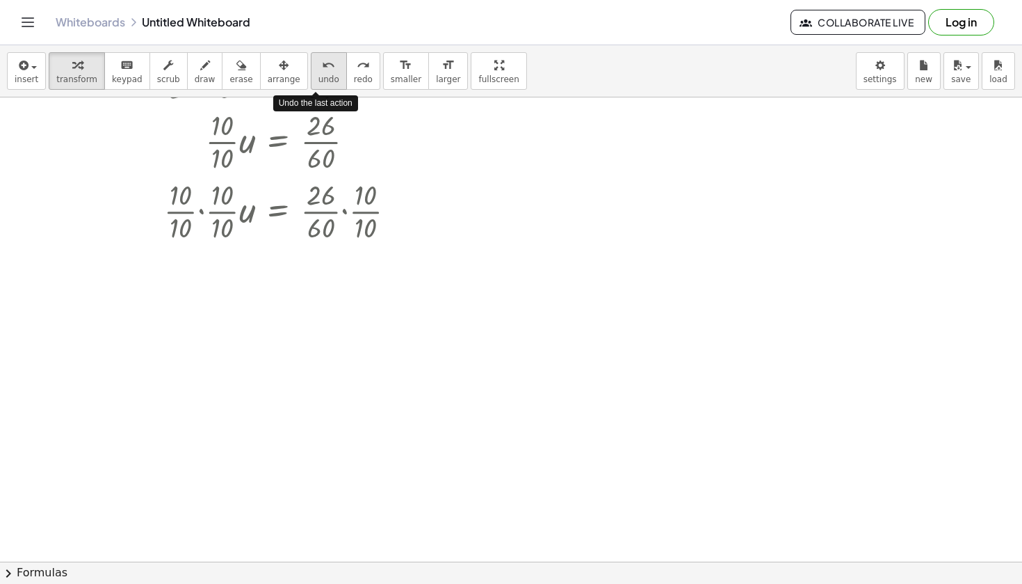
click at [322, 72] on icon "undo" at bounding box center [328, 65] width 13 height 17
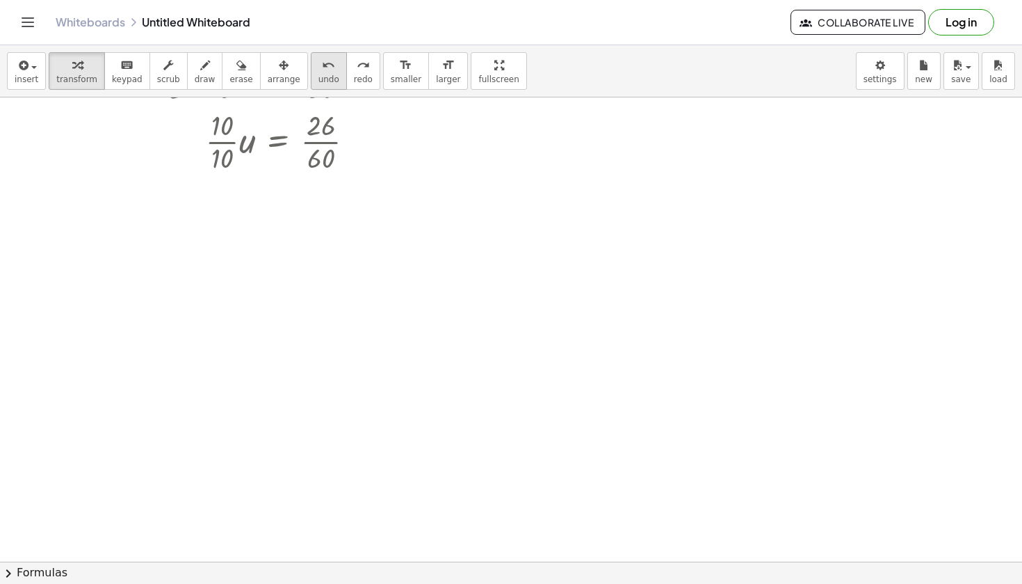
click at [322, 67] on icon "undo" at bounding box center [328, 65] width 13 height 17
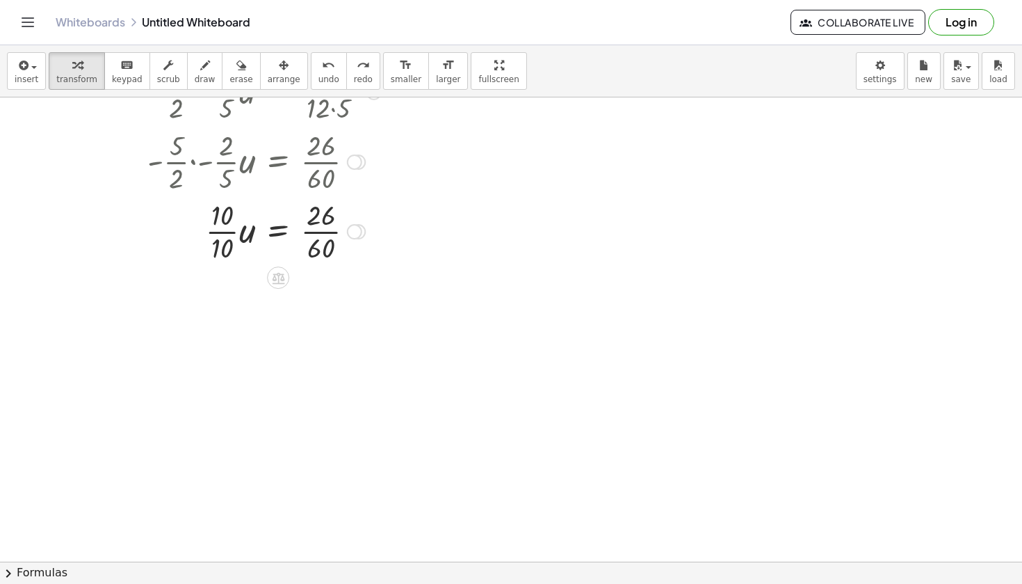
scroll to position [504, 0]
click at [355, 235] on div at bounding box center [354, 236] width 15 height 15
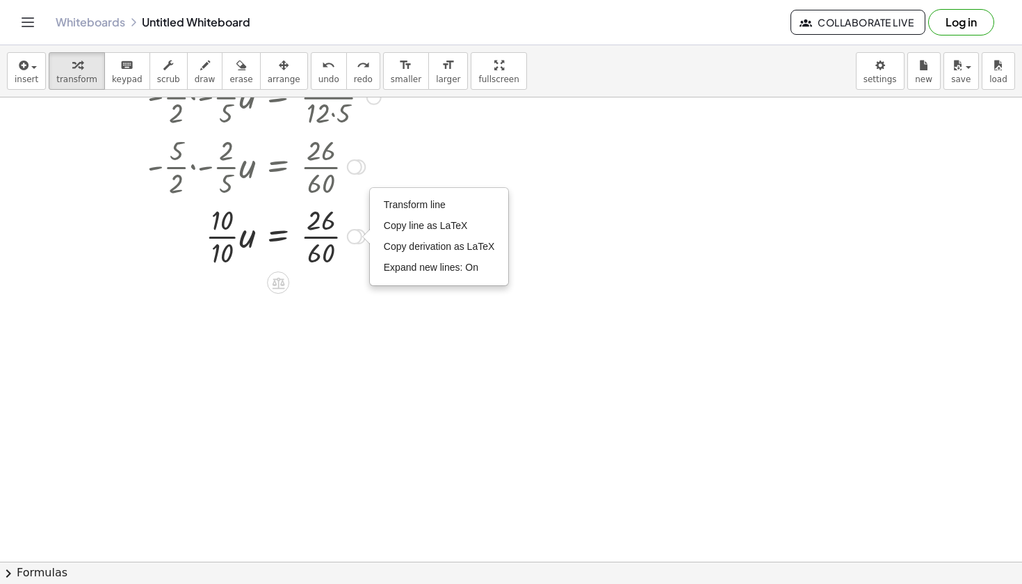
click at [328, 235] on div at bounding box center [250, 235] width 385 height 70
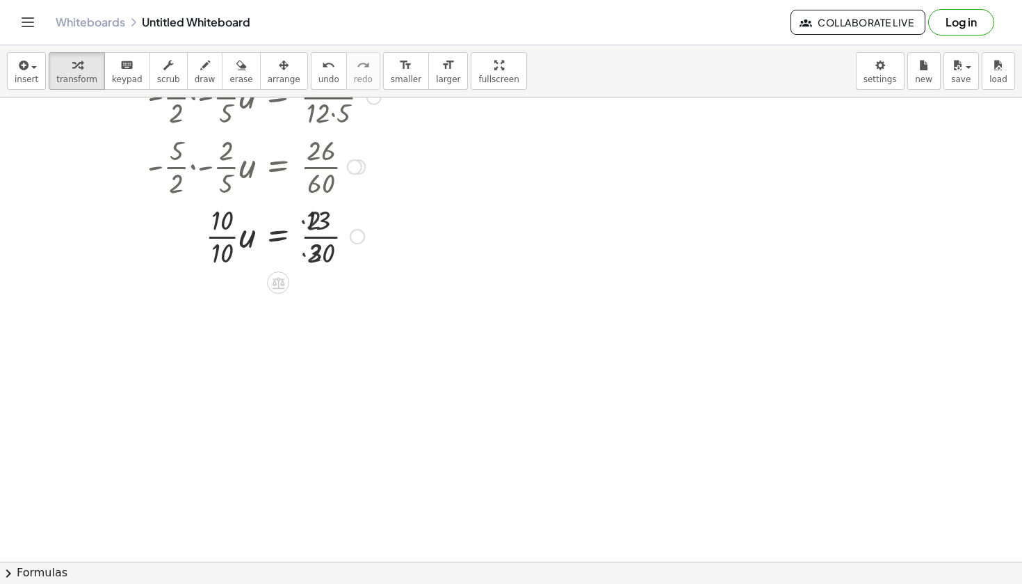
click at [328, 235] on div at bounding box center [250, 235] width 385 height 70
